Goal: Information Seeking & Learning: Learn about a topic

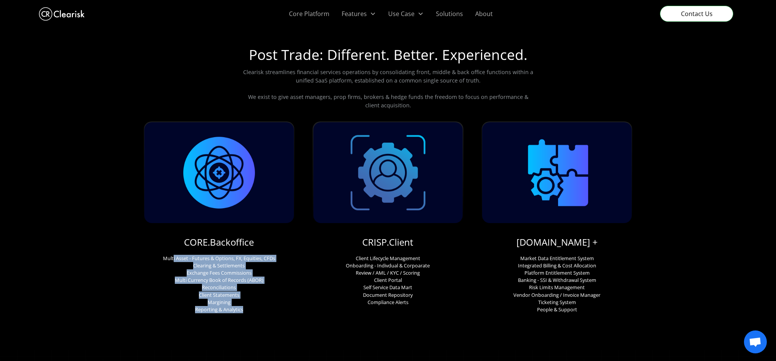
drag, startPoint x: 172, startPoint y: 258, endPoint x: 264, endPoint y: 310, distance: 105.9
click at [264, 310] on p "Multi Asset - Futures & Options, FX, Equities, CFDs Clearing & Settlements Exch…" at bounding box center [219, 284] width 112 height 59
click at [263, 307] on p "Multi Asset - Futures & Options, FX, Equities, CFDs Clearing & Settlements Exch…" at bounding box center [219, 284] width 112 height 59
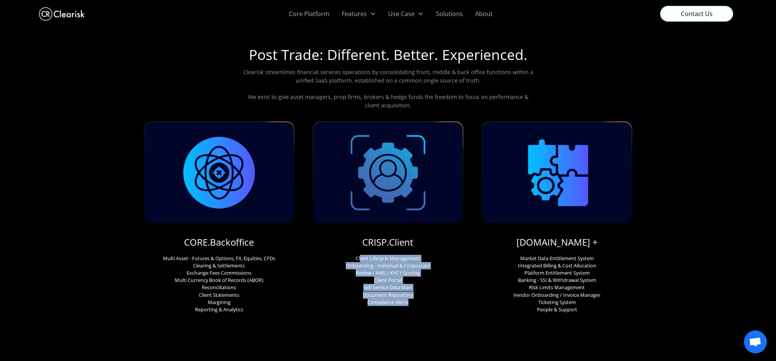
drag, startPoint x: 360, startPoint y: 253, endPoint x: 427, endPoint y: 301, distance: 82.3
click at [427, 301] on div "CRISP.Client Client Lifecycle Management Onboarding - Indivdual & Corpoarate Re…" at bounding box center [388, 213] width 151 height 184
click at [427, 301] on p "Client Lifecycle Management Onboarding - Indivdual & Corpoarate Review / AML / …" at bounding box center [388, 280] width 84 height 51
drag, startPoint x: 418, startPoint y: 305, endPoint x: 337, endPoint y: 256, distance: 94.6
click at [337, 256] on div "CRISP.Client Client Lifecycle Management Onboarding - Indivdual & Corpoarate Re…" at bounding box center [388, 213] width 151 height 184
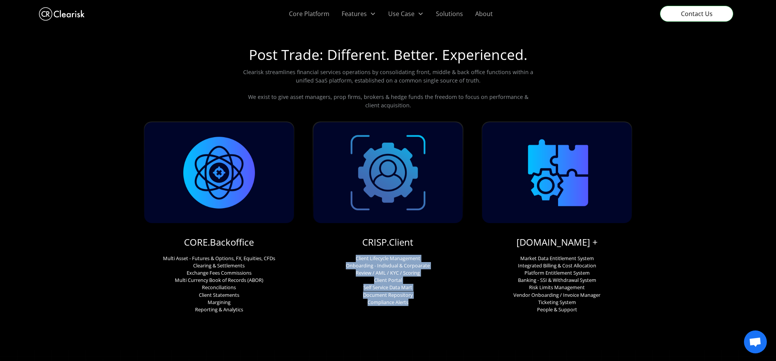
click at [337, 255] on div "CRISP.Client Client Lifecycle Management Onboarding - Indivdual & Corpoarate Re…" at bounding box center [388, 213] width 151 height 184
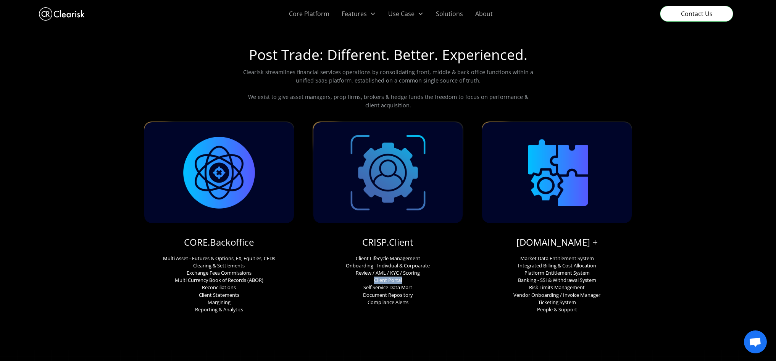
drag, startPoint x: 390, startPoint y: 281, endPoint x: 410, endPoint y: 280, distance: 19.5
click at [410, 280] on p "Client Lifecycle Management Onboarding - Indivdual & Corpoarate Review / AML / …" at bounding box center [388, 280] width 84 height 51
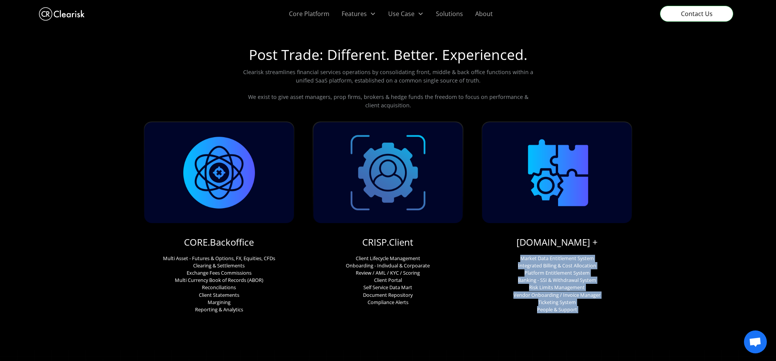
drag, startPoint x: 520, startPoint y: 255, endPoint x: 597, endPoint y: 315, distance: 98.2
click at [596, 310] on p "Market Data Entitlement System Integrated Billing & Cost Allocation Platform En…" at bounding box center [557, 284] width 87 height 59
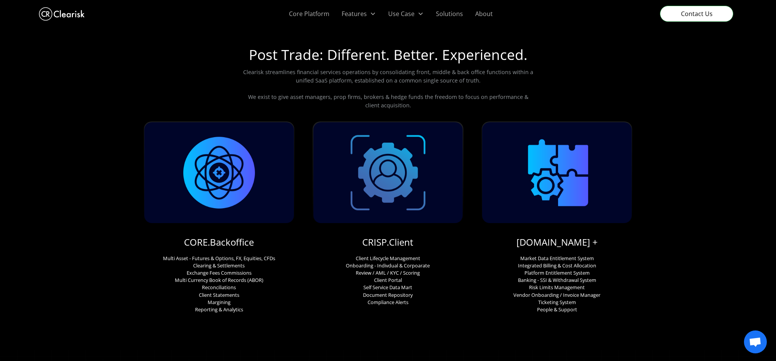
click at [55, 15] on img "home" at bounding box center [62, 13] width 46 height 17
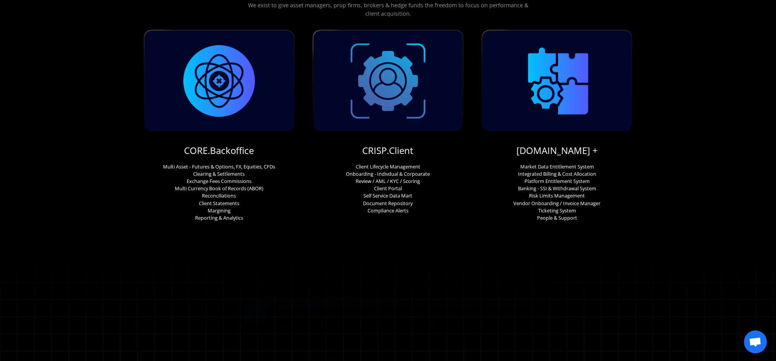
scroll to position [191, 0]
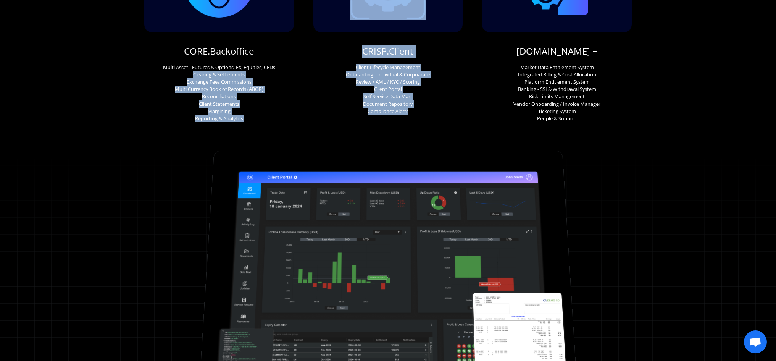
drag, startPoint x: 430, startPoint y: 108, endPoint x: 166, endPoint y: 74, distance: 266.0
click at [166, 74] on div "CORE.Backoffice Multi Asset - Futures & Options, FX, Equities, CFDs Clearing & …" at bounding box center [388, 26] width 489 height 192
click at [193, 74] on p "Multi Asset - Futures & Options, FX, Equities, CFDs Clearing & Settlements Exch…" at bounding box center [219, 93] width 112 height 59
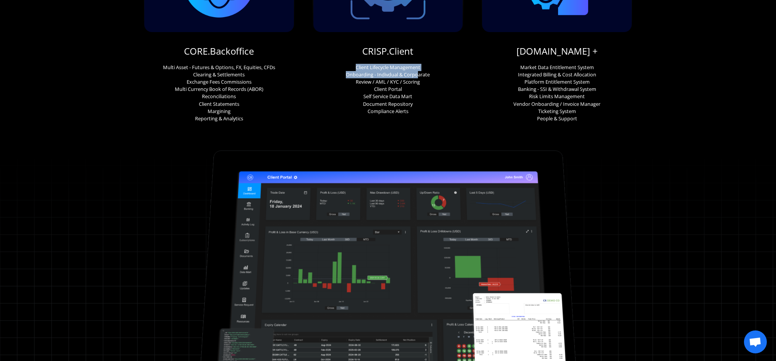
drag, startPoint x: 336, startPoint y: 70, endPoint x: 430, endPoint y: 71, distance: 94.0
click at [423, 71] on div "CRISP.Client Client Lifecycle Management Onboarding - Indivdual & Corpoarate Re…" at bounding box center [388, 22] width 151 height 184
click at [431, 71] on div "CRISP.Client Client Lifecycle Management Onboarding - Indivdual & Corpoarate Re…" at bounding box center [388, 22] width 151 height 184
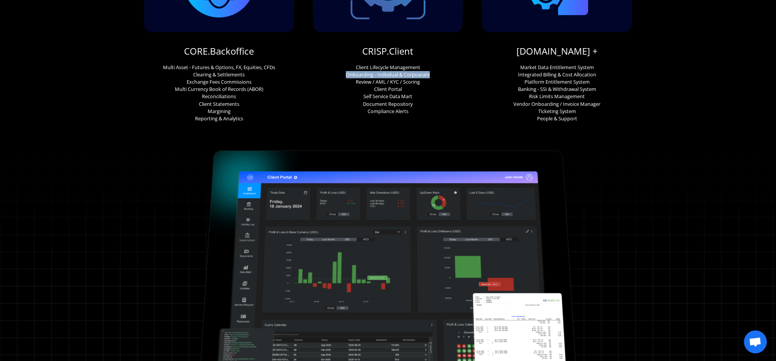
drag, startPoint x: 345, startPoint y: 75, endPoint x: 445, endPoint y: 78, distance: 100.1
click at [445, 78] on div "CRISP.Client Client Lifecycle Management Onboarding - Indivdual & Corpoarate Re…" at bounding box center [388, 22] width 151 height 184
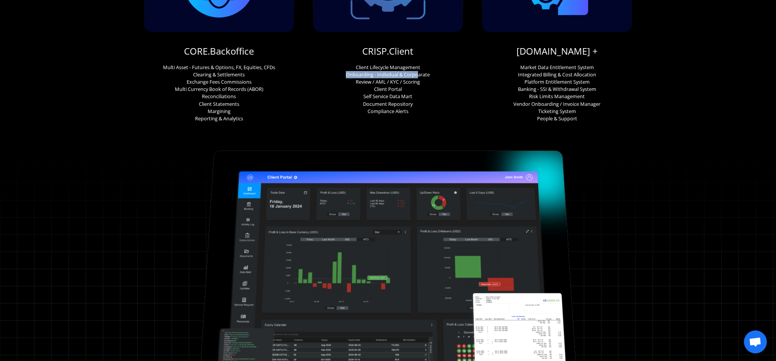
drag, startPoint x: 343, startPoint y: 73, endPoint x: 429, endPoint y: 75, distance: 86.3
click at [427, 75] on div "CRISP.Client Client Lifecycle Management Onboarding - Indivdual & Corpoarate Re…" at bounding box center [388, 22] width 151 height 184
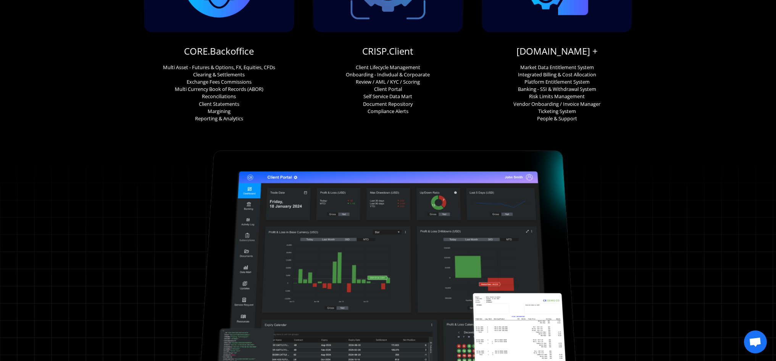
click at [430, 75] on p "Client Lifecycle Management Onboarding - Indivdual & Corpoarate Review / AML / …" at bounding box center [388, 89] width 84 height 51
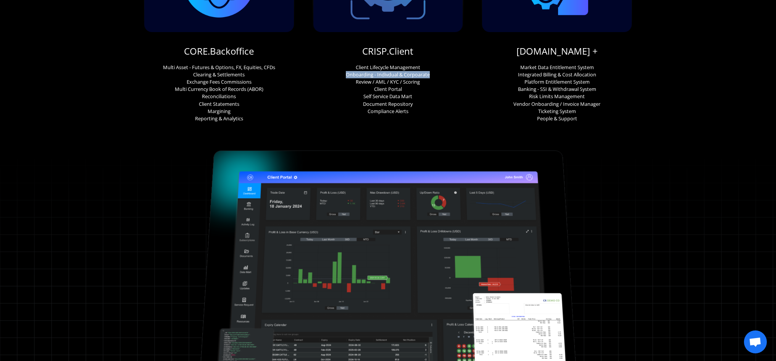
drag, startPoint x: 426, startPoint y: 78, endPoint x: 326, endPoint y: 76, distance: 99.7
click at [326, 76] on div "CRISP.Client Client Lifecycle Management Onboarding - Indivdual & Corpoarate Re…" at bounding box center [388, 22] width 151 height 184
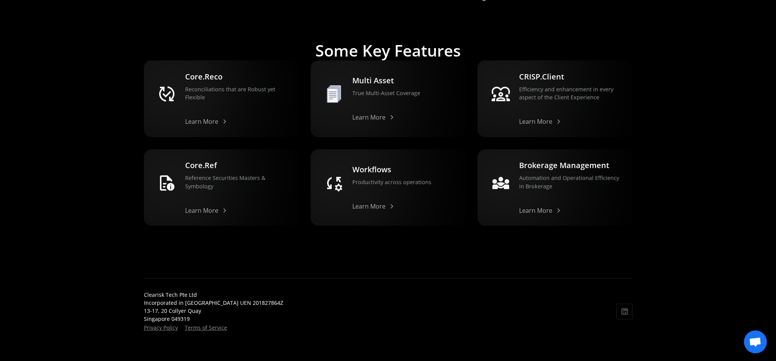
scroll to position [743, 0]
